Goal: Navigation & Orientation: Find specific page/section

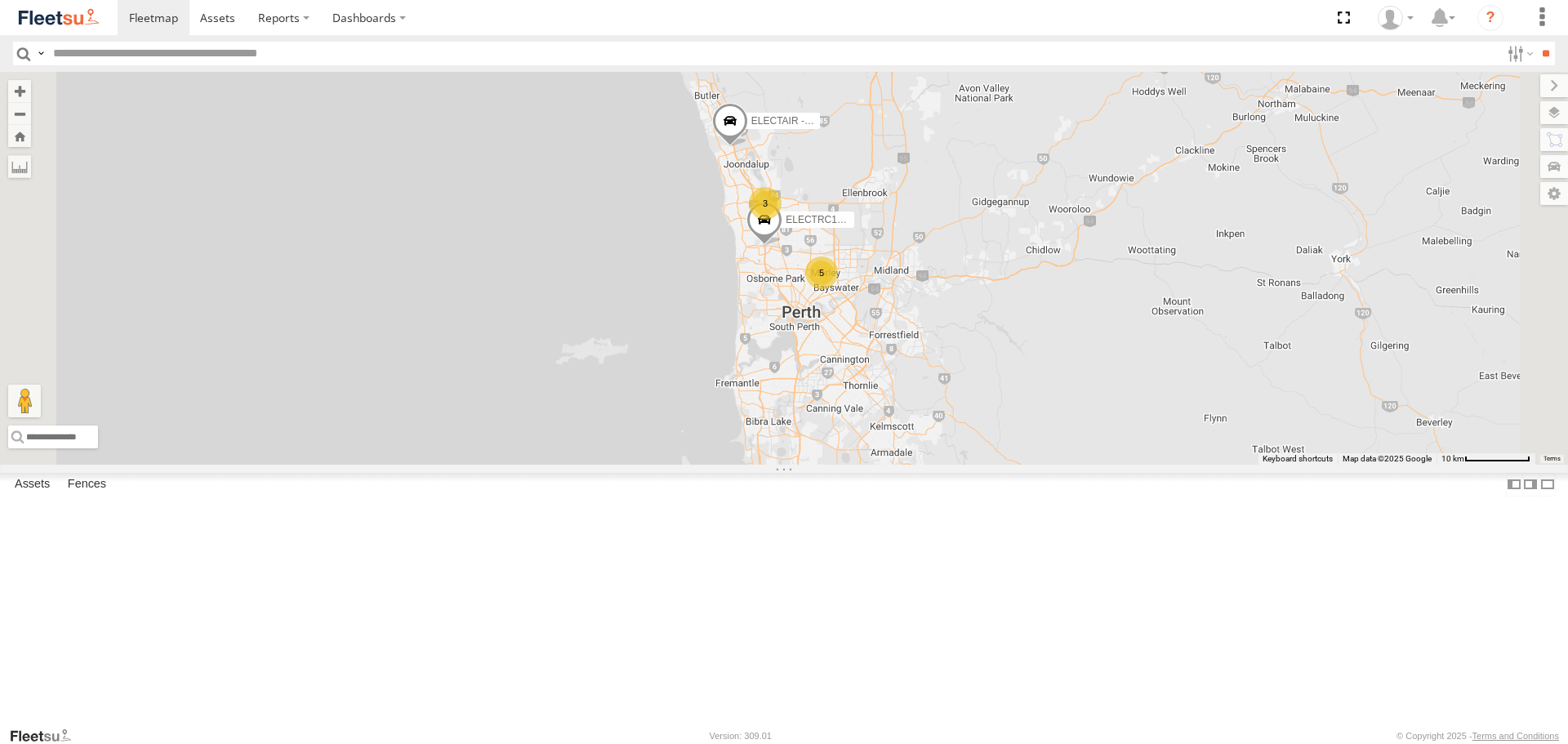
click at [0, 0] on span at bounding box center [0, 0] width 0 height 0
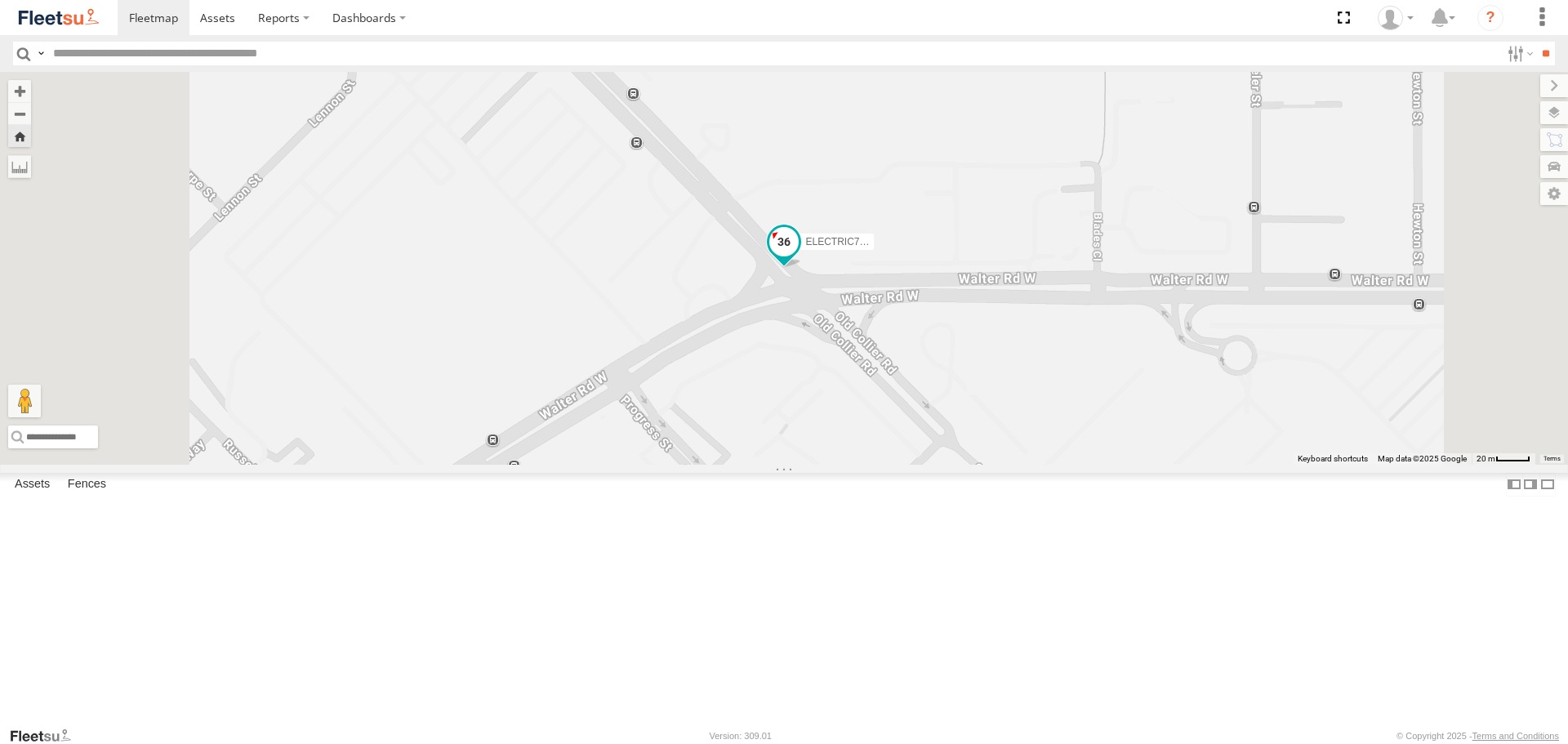
click at [798, 257] on span at bounding box center [784, 242] width 29 height 29
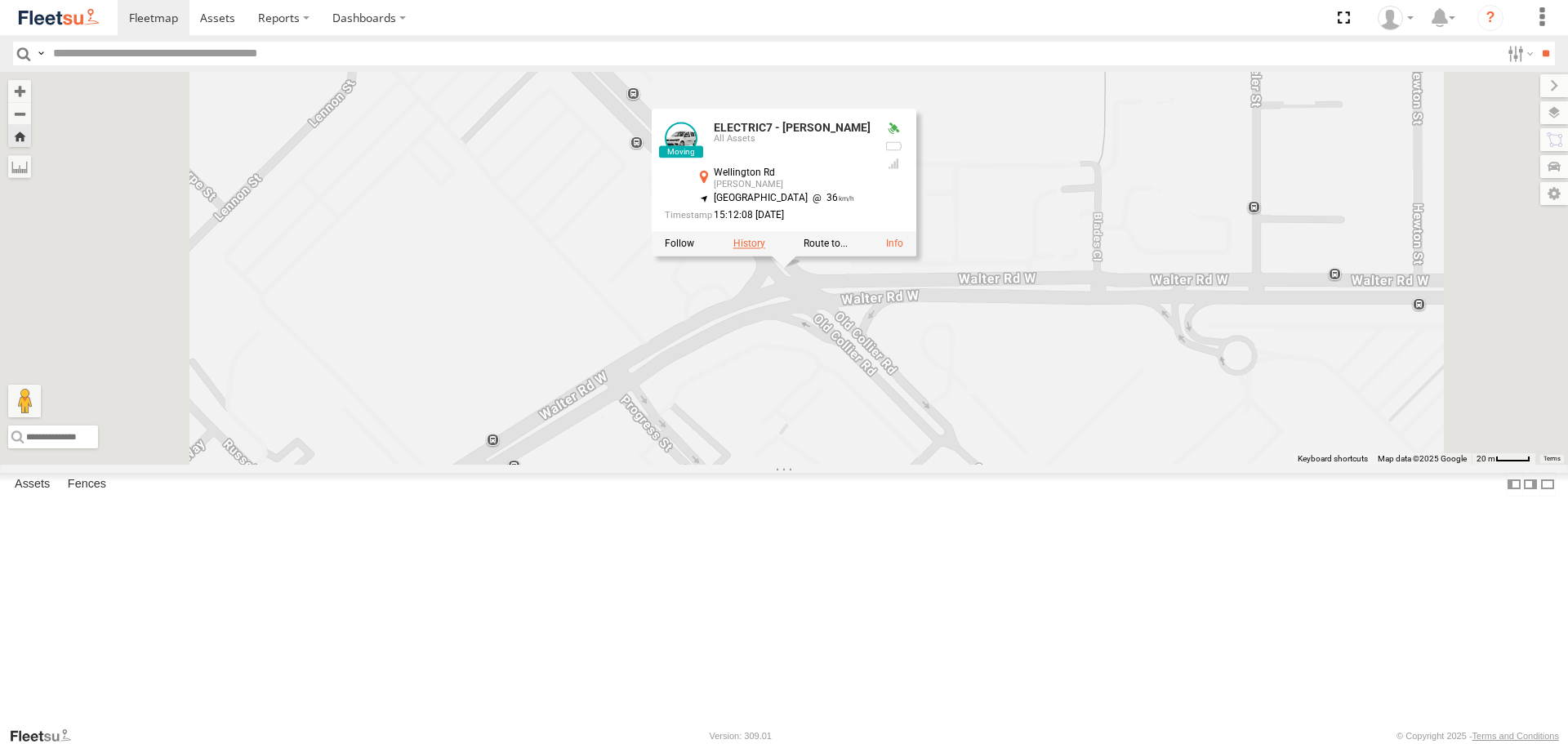
click at [765, 250] on label at bounding box center [748, 244] width 32 height 11
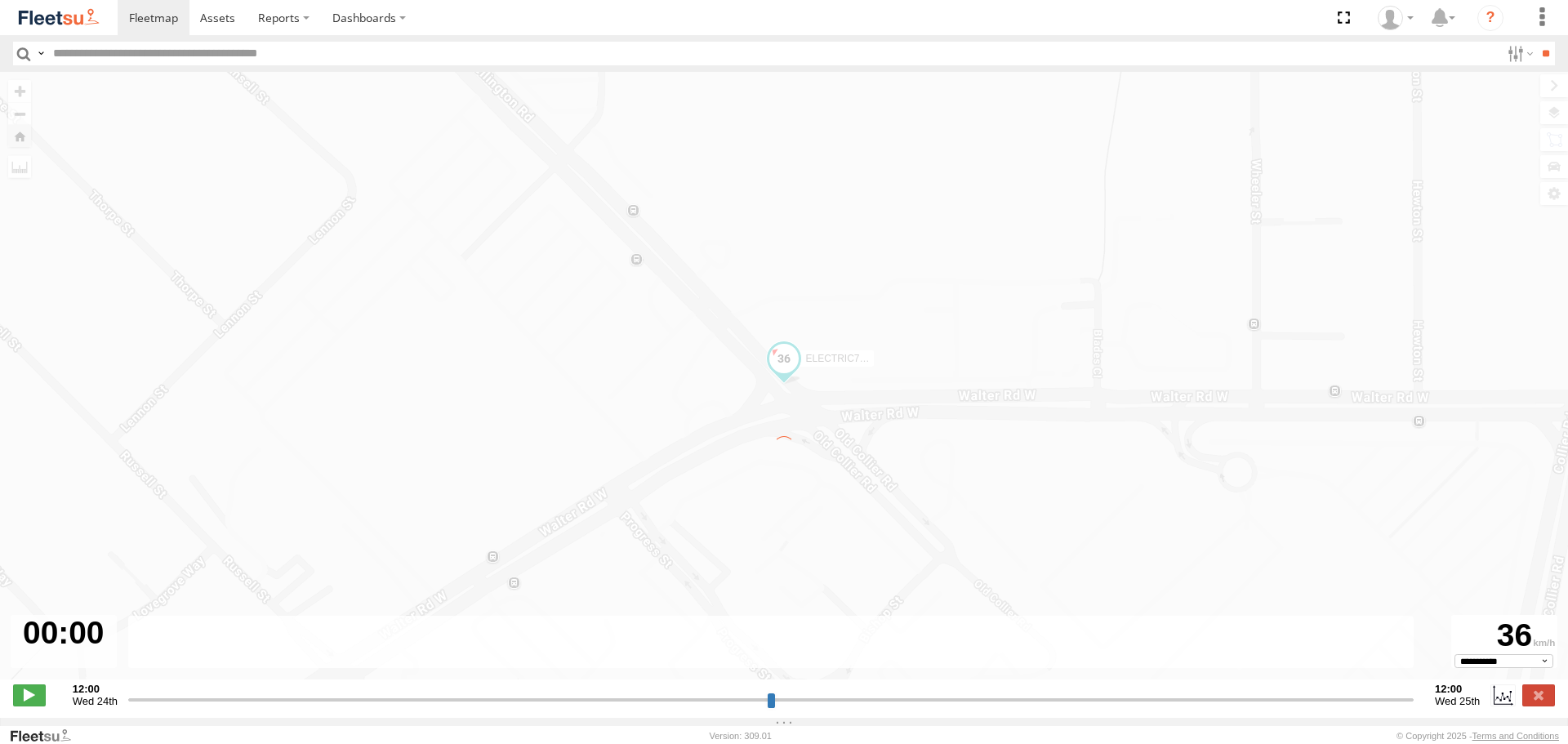
type input "**********"
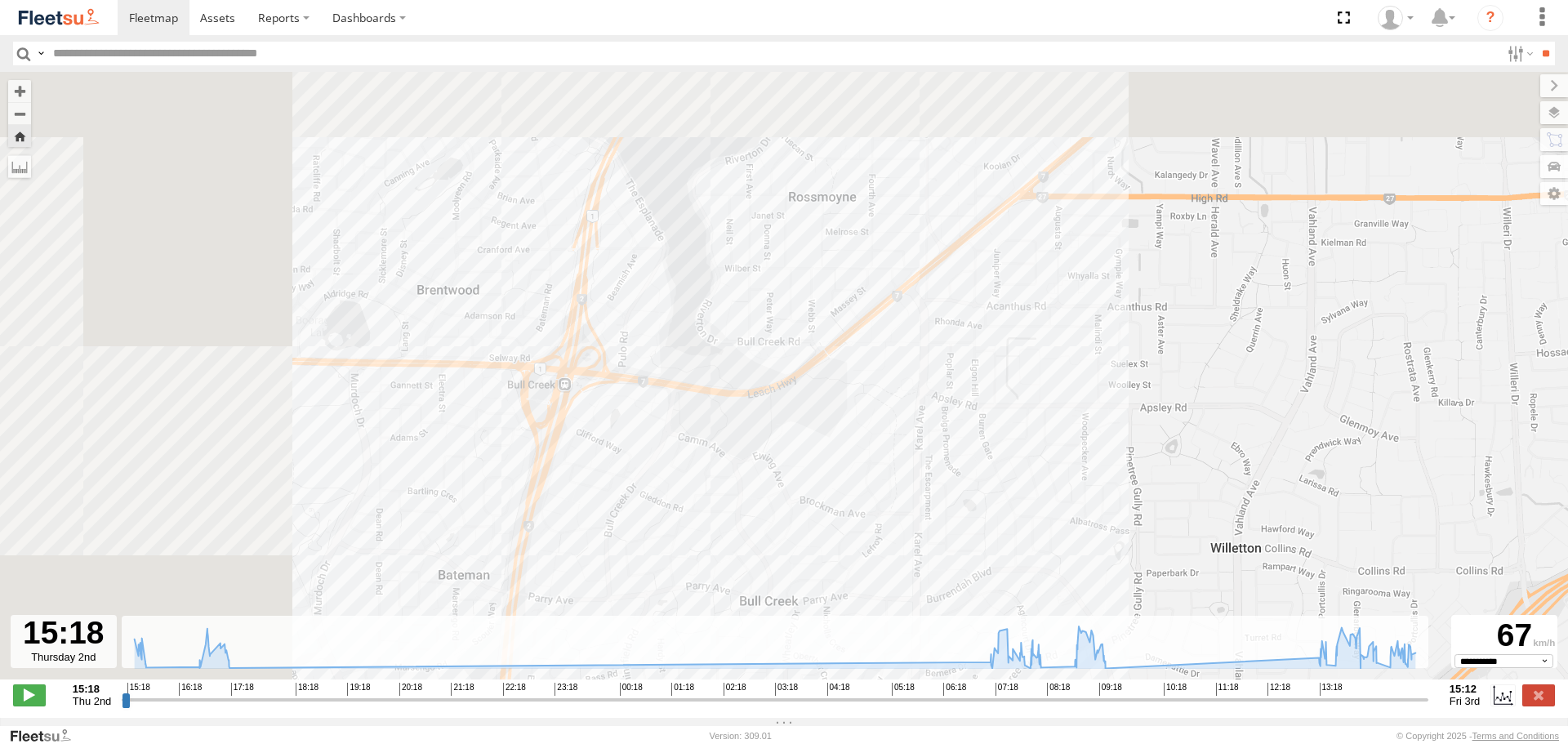
drag, startPoint x: 594, startPoint y: 368, endPoint x: 918, endPoint y: 588, distance: 391.6
click at [917, 588] on div "ELECTRIC7 - [PERSON_NAME] 15:23 Thu 15:37 Thu 17:00 Thu 17:01 Thu 17:08 Thu 08:…" at bounding box center [784, 384] width 1568 height 625
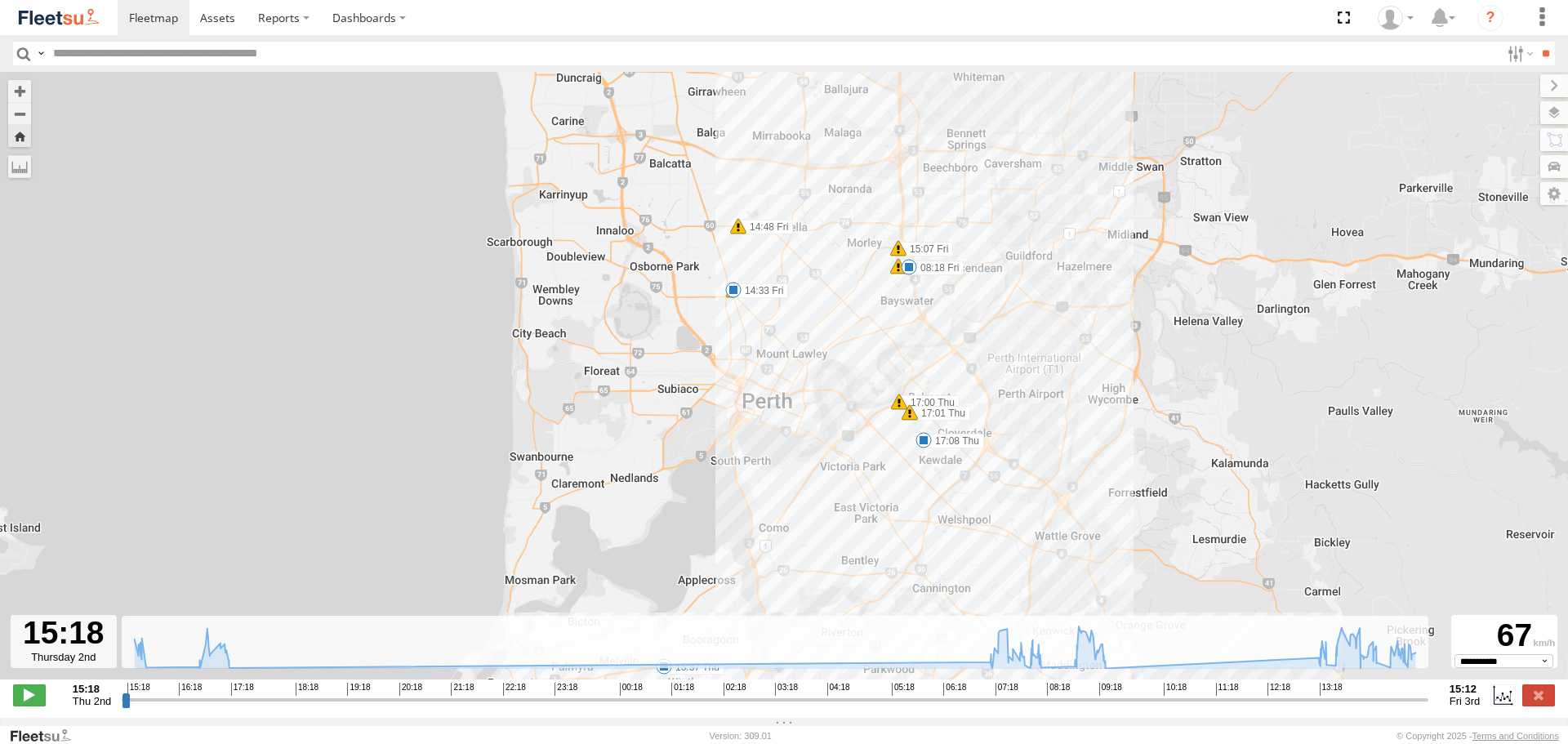
drag, startPoint x: 1029, startPoint y: 260, endPoint x: 841, endPoint y: 546, distance: 342.3
click at [841, 546] on div "ELECTRIC7 - [PERSON_NAME] 15:23 Thu 15:37 Thu 17:00 Thu 17:01 Thu 17:08 Thu 08:…" at bounding box center [784, 384] width 1568 height 625
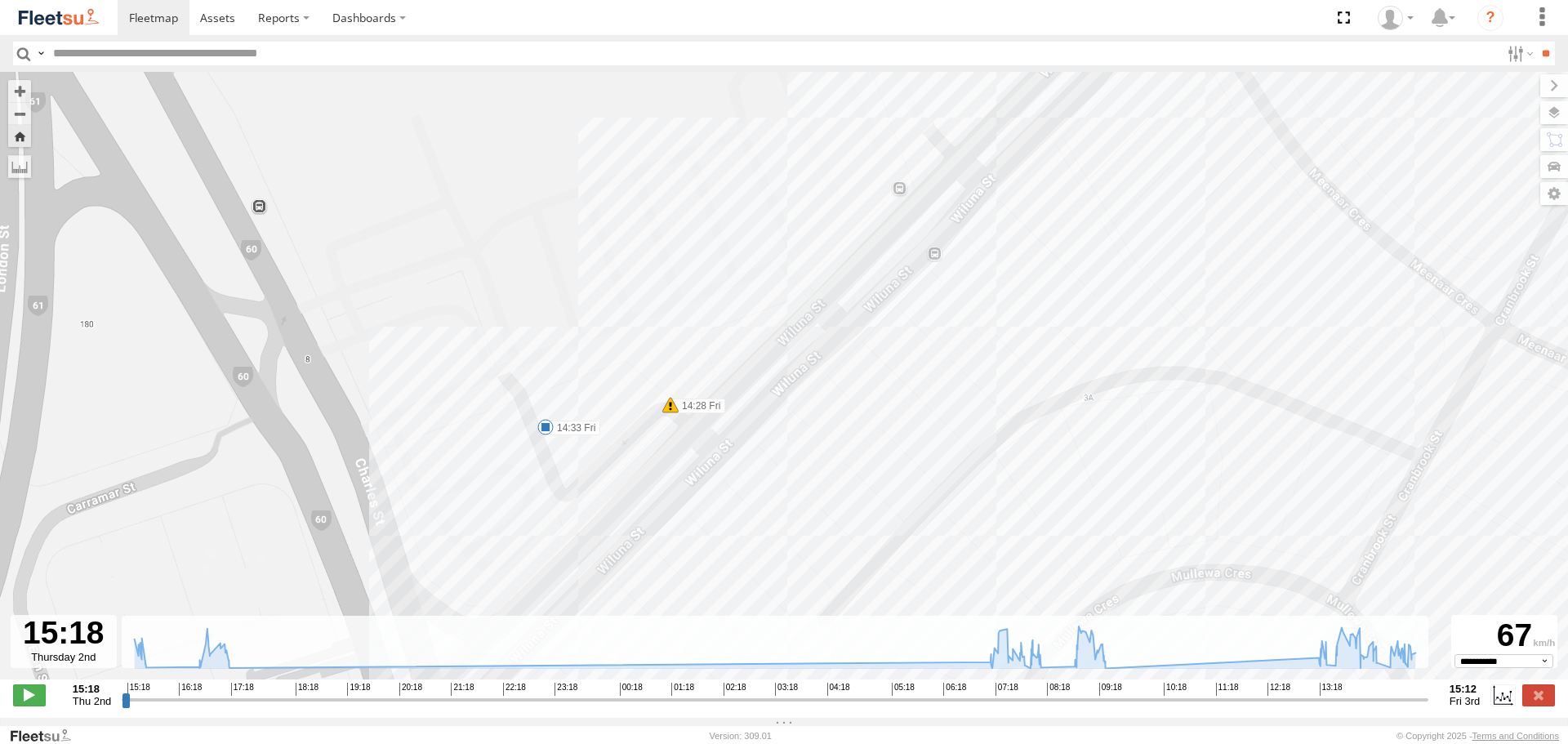
click at [80, 14] on img at bounding box center [59, 18] width 85 height 22
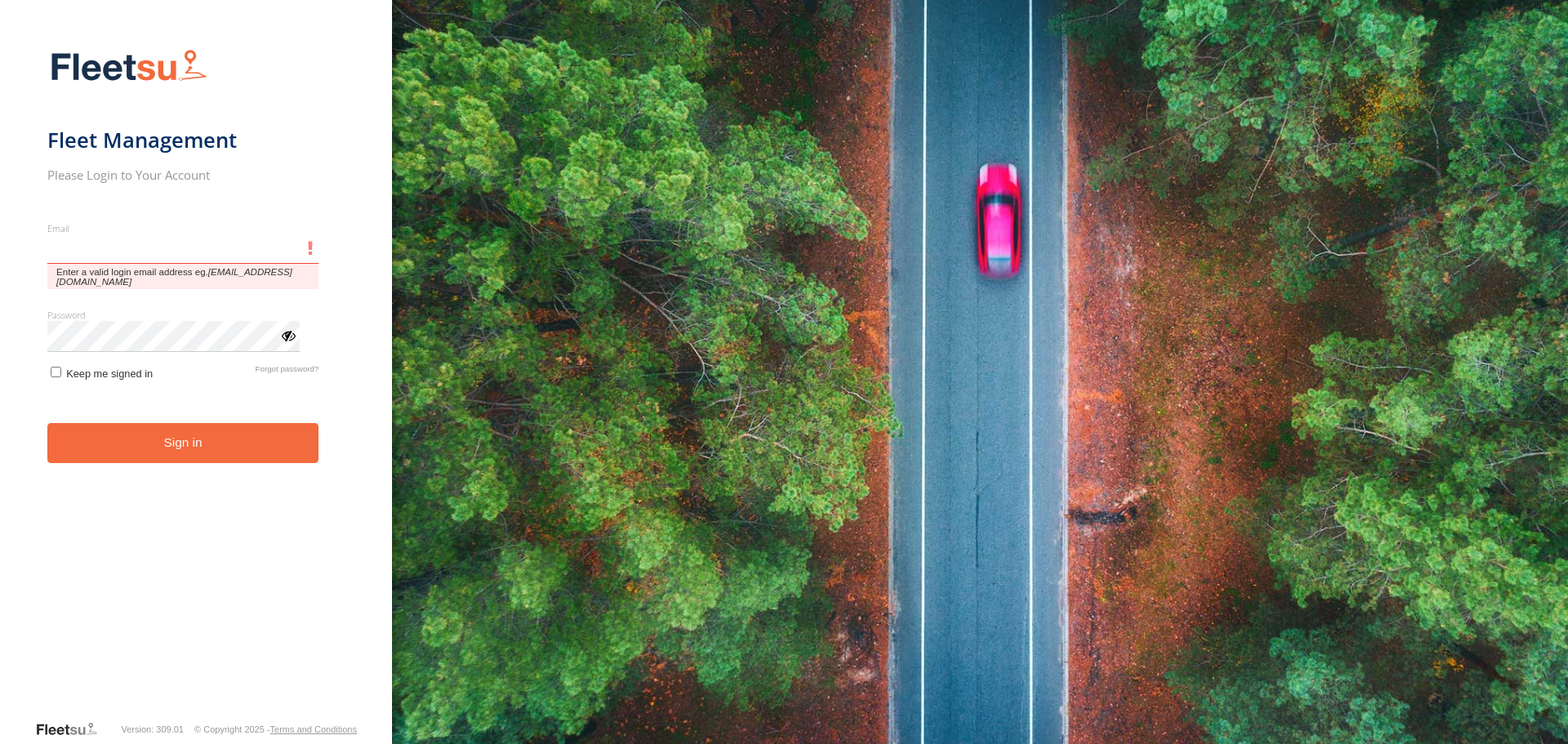
type input "**********"
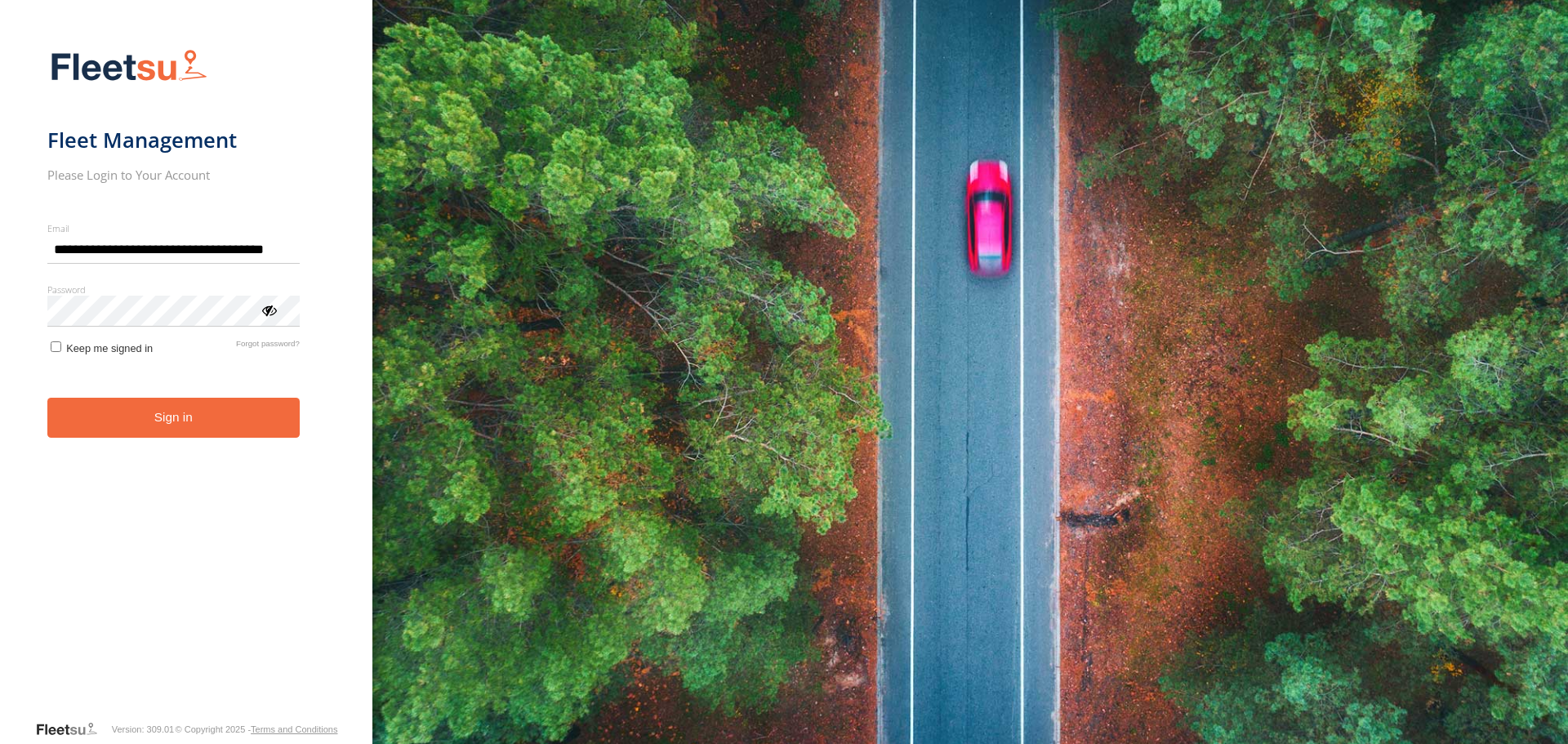
click at [134, 427] on button "Sign in" at bounding box center [174, 418] width 252 height 40
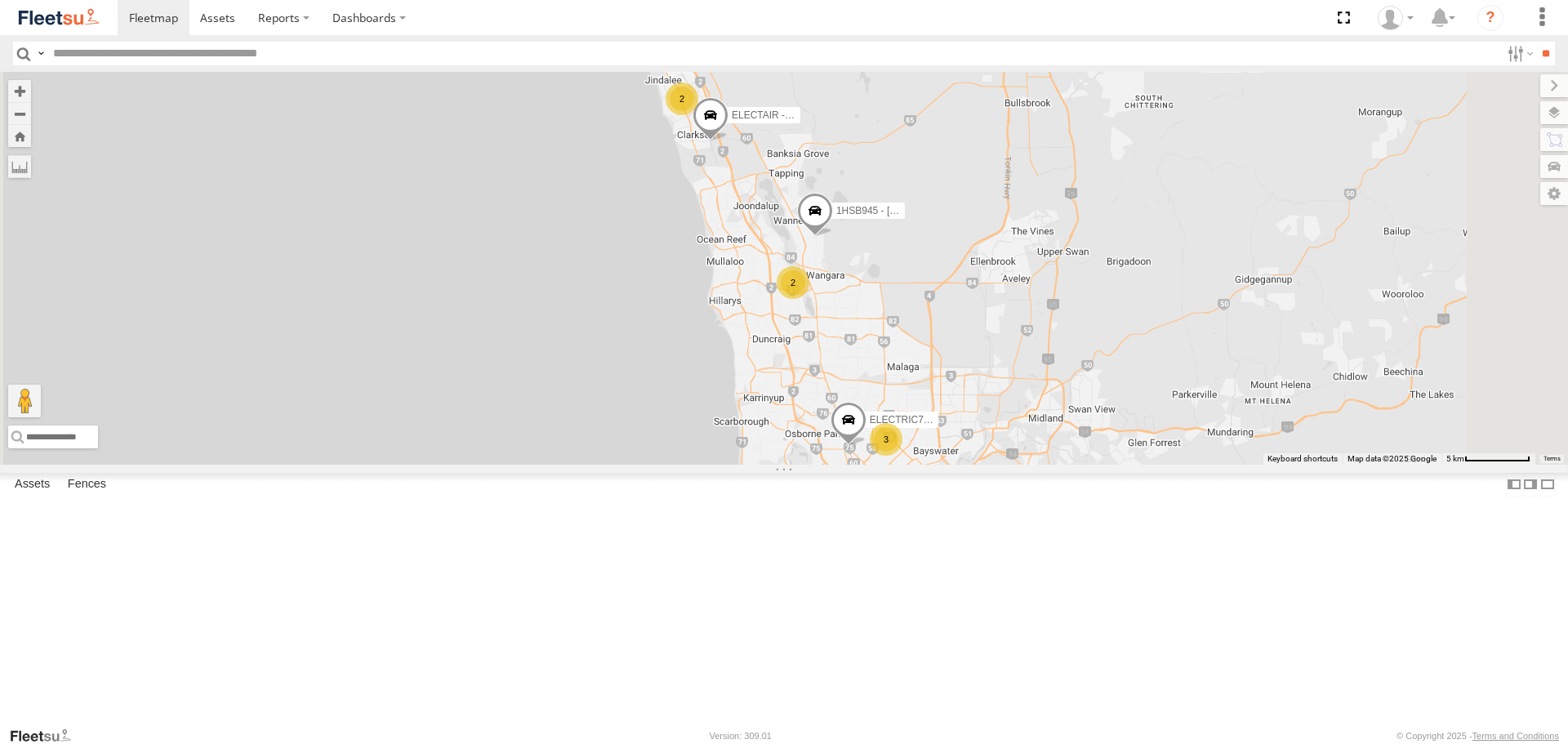
click at [0, 0] on span at bounding box center [0, 0] width 0 height 0
